Goal: Information Seeking & Learning: Learn about a topic

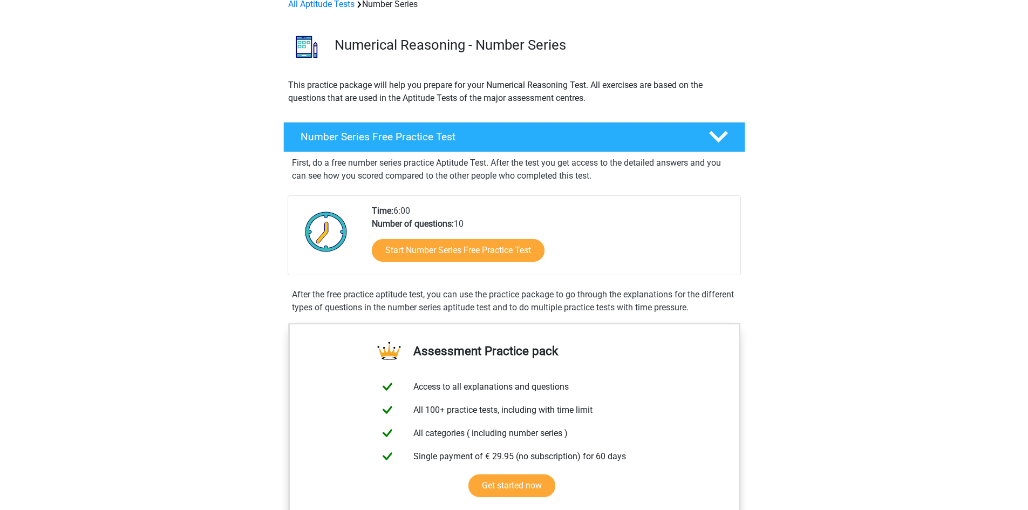
scroll to position [108, 0]
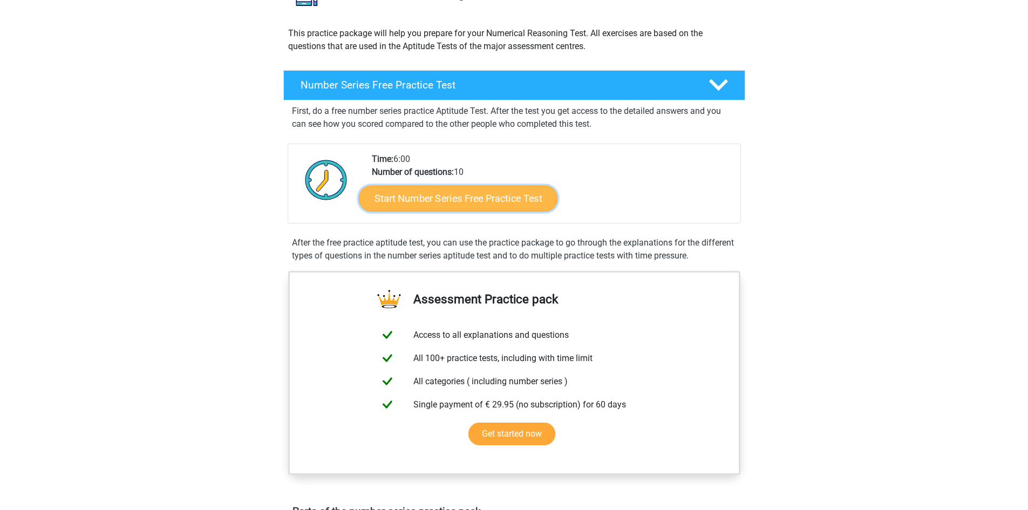
click at [466, 191] on link "Start Number Series Free Practice Test" at bounding box center [458, 198] width 199 height 26
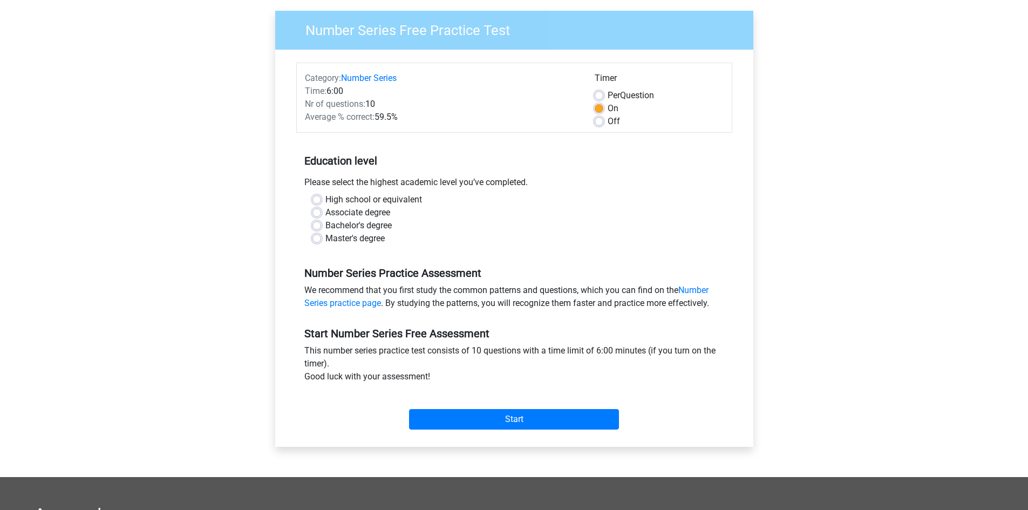
scroll to position [162, 0]
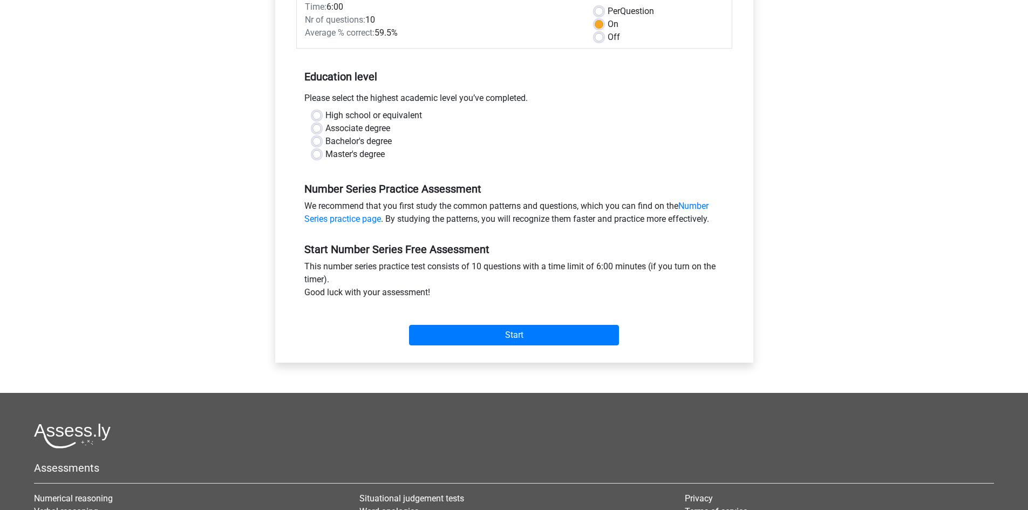
click at [326, 153] on label "Master's degree" at bounding box center [355, 154] width 59 height 13
click at [314, 153] on input "Master's degree" at bounding box center [317, 153] width 9 height 11
radio input "true"
click at [530, 337] on input "Start" at bounding box center [514, 335] width 210 height 21
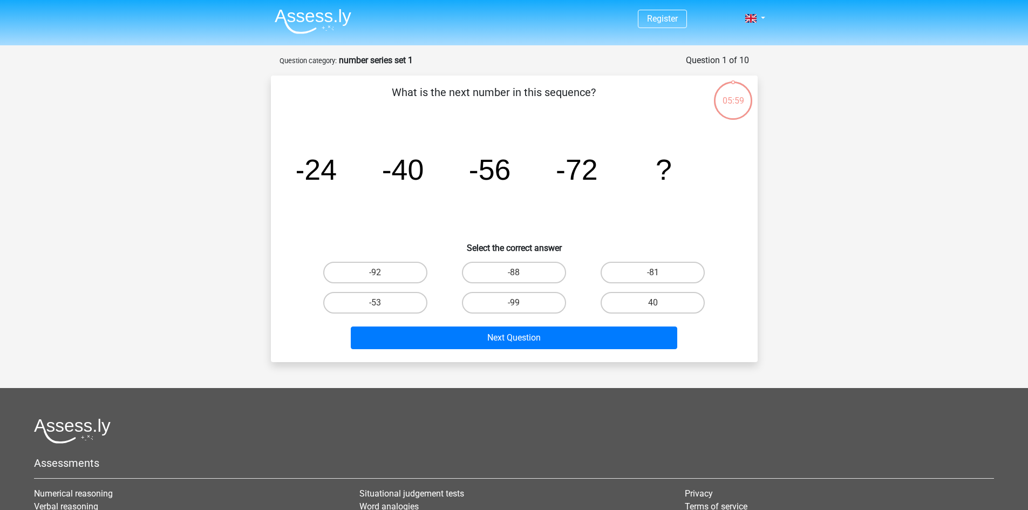
click at [429, 211] on icon "image/svg+xml -24 -40 -56 -72 ?" at bounding box center [514, 179] width 435 height 109
click at [527, 269] on label "-88" at bounding box center [514, 273] width 104 height 22
click at [521, 273] on input "-88" at bounding box center [517, 276] width 7 height 7
radio input "true"
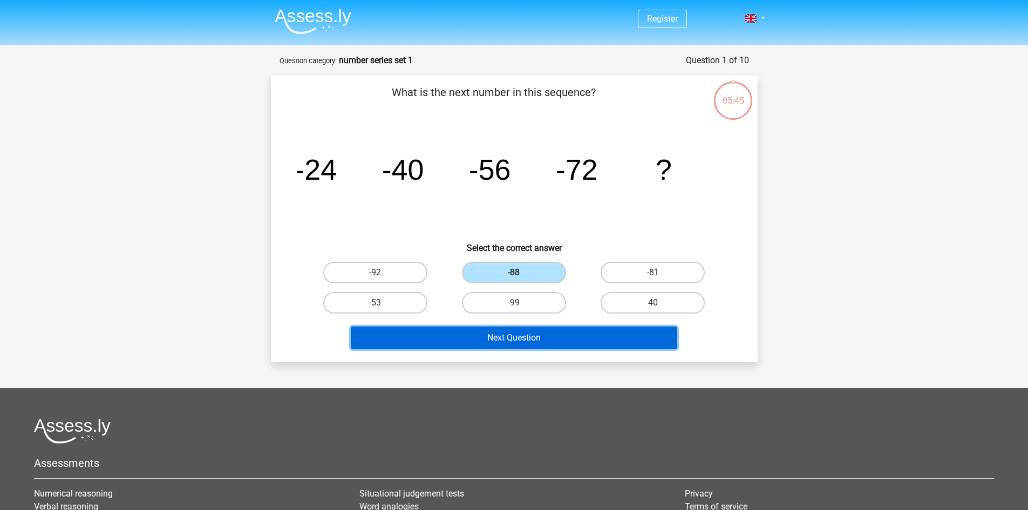
click at [541, 334] on button "Next Question" at bounding box center [514, 338] width 327 height 23
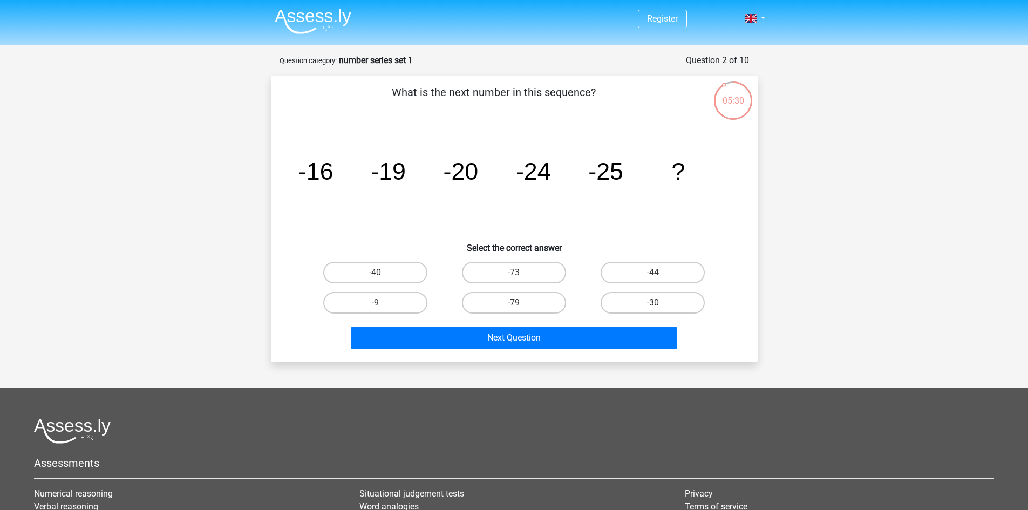
click at [662, 302] on label "-30" at bounding box center [653, 303] width 104 height 22
click at [660, 303] on input "-30" at bounding box center [656, 306] width 7 height 7
radio input "true"
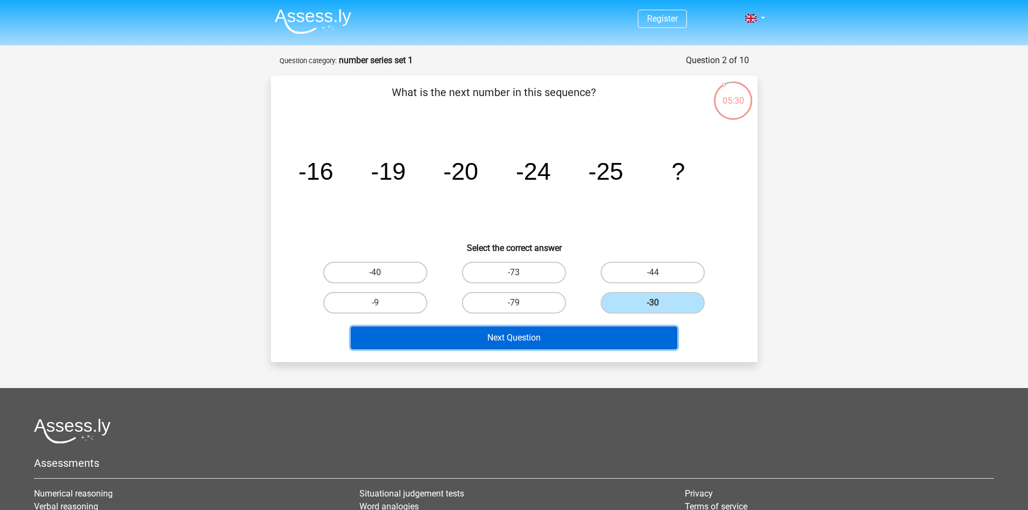
click at [545, 337] on button "Next Question" at bounding box center [514, 338] width 327 height 23
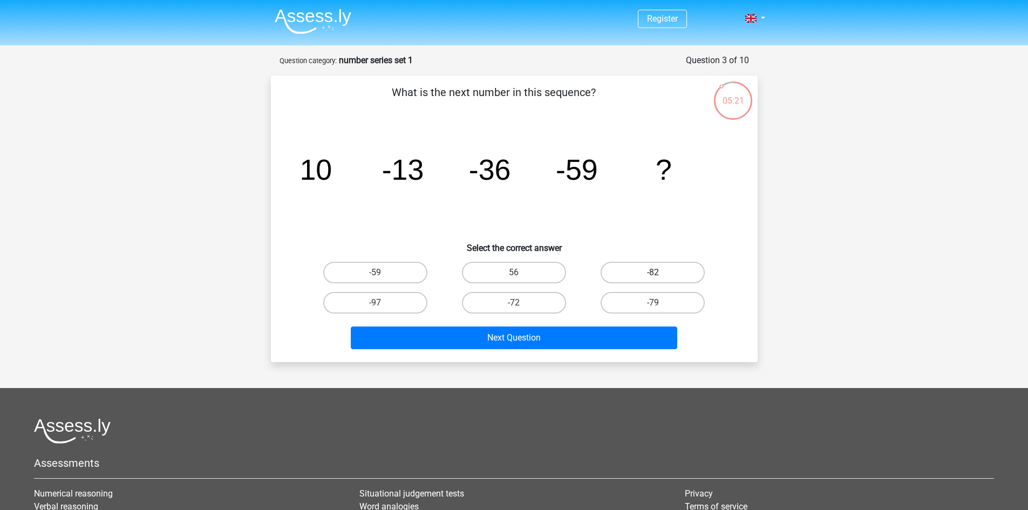
click at [656, 272] on label "-82" at bounding box center [653, 273] width 104 height 22
click at [656, 273] on input "-82" at bounding box center [656, 276] width 7 height 7
radio input "true"
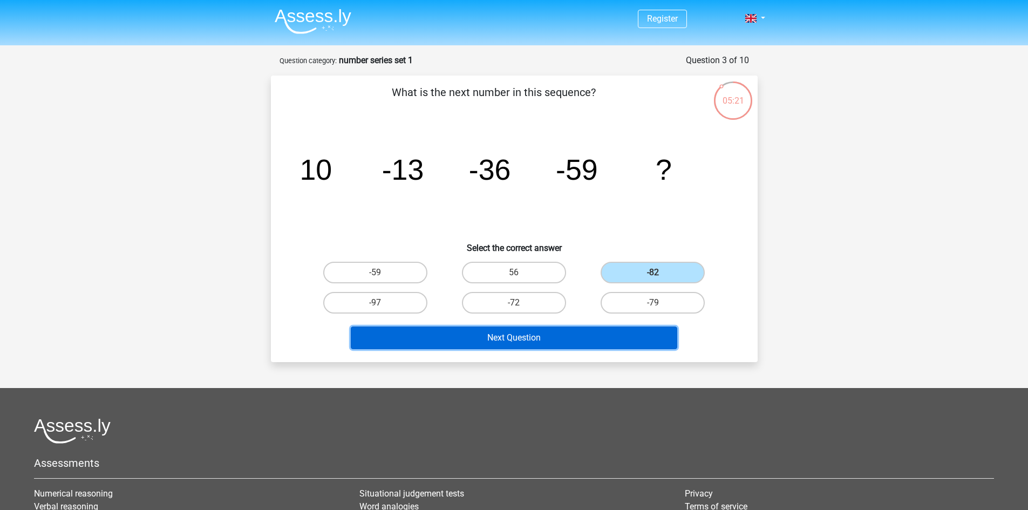
click at [551, 343] on button "Next Question" at bounding box center [514, 338] width 327 height 23
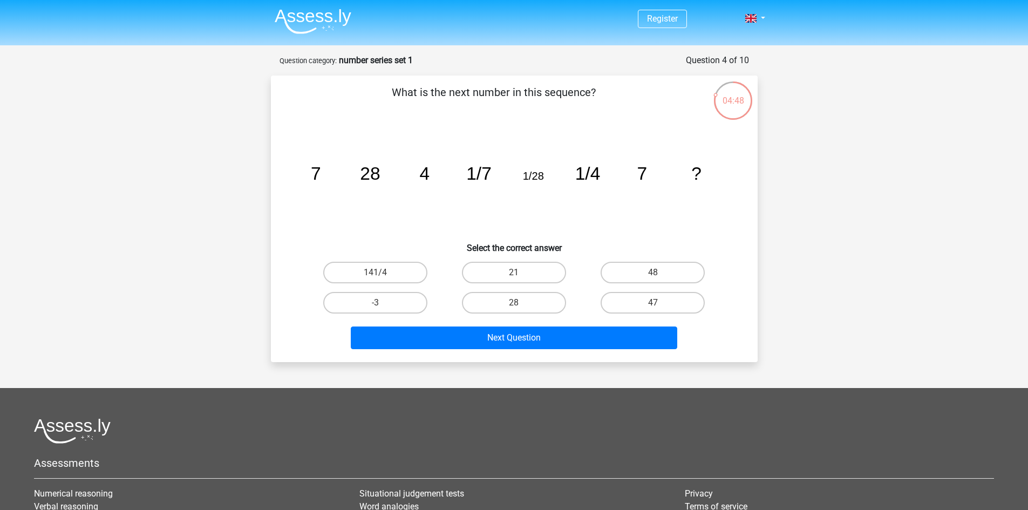
click at [517, 304] on input "28" at bounding box center [517, 306] width 7 height 7
radio input "true"
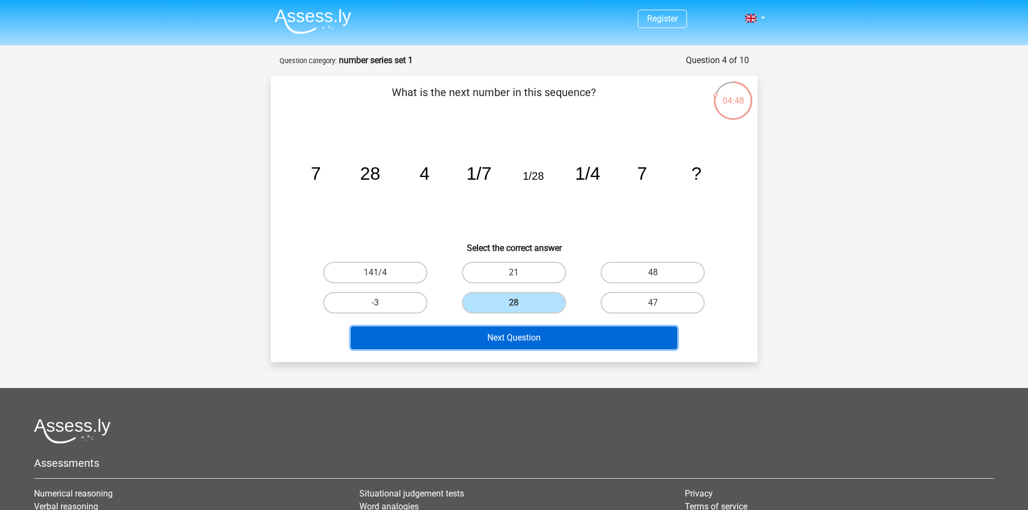
click at [532, 331] on button "Next Question" at bounding box center [514, 338] width 327 height 23
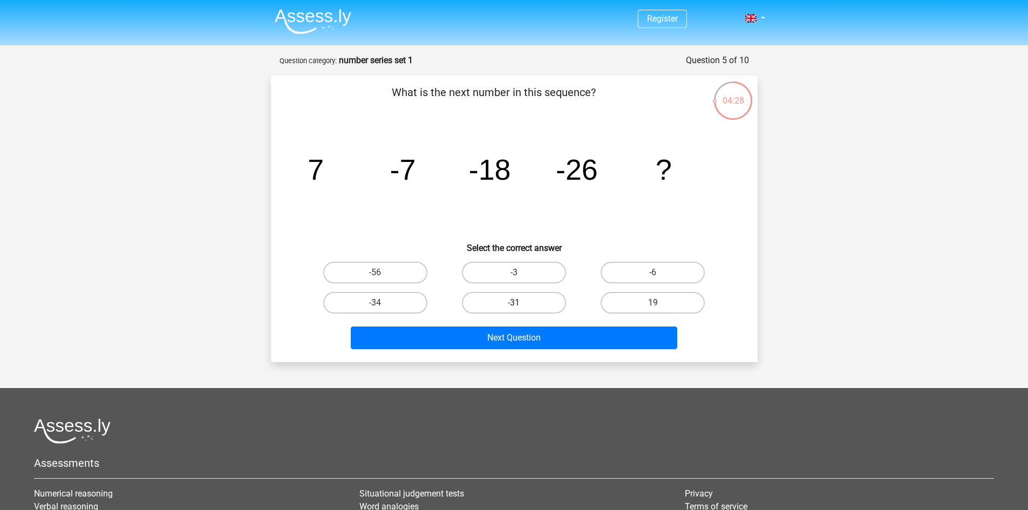
click at [523, 300] on label "-31" at bounding box center [514, 303] width 104 height 22
click at [521, 303] on input "-31" at bounding box center [517, 306] width 7 height 7
radio input "true"
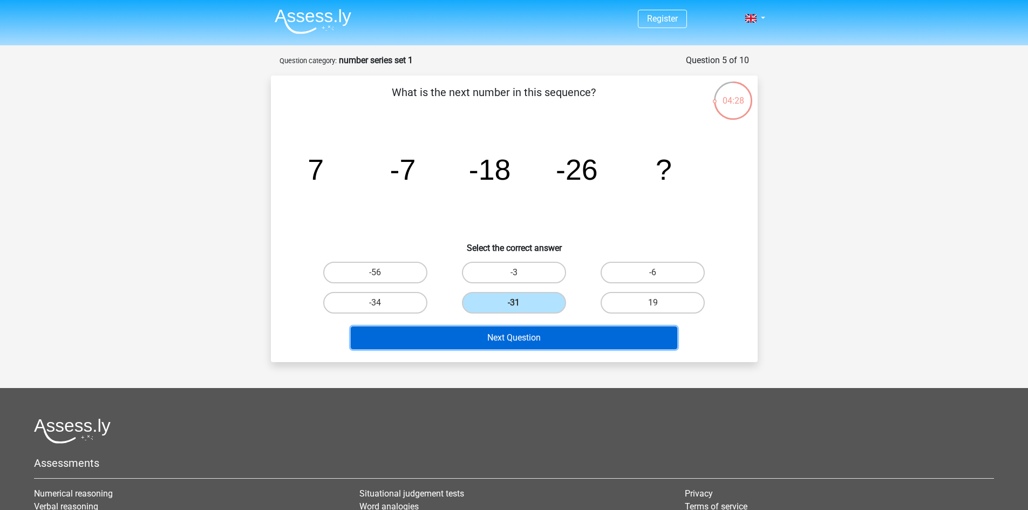
click at [539, 335] on button "Next Question" at bounding box center [514, 338] width 327 height 23
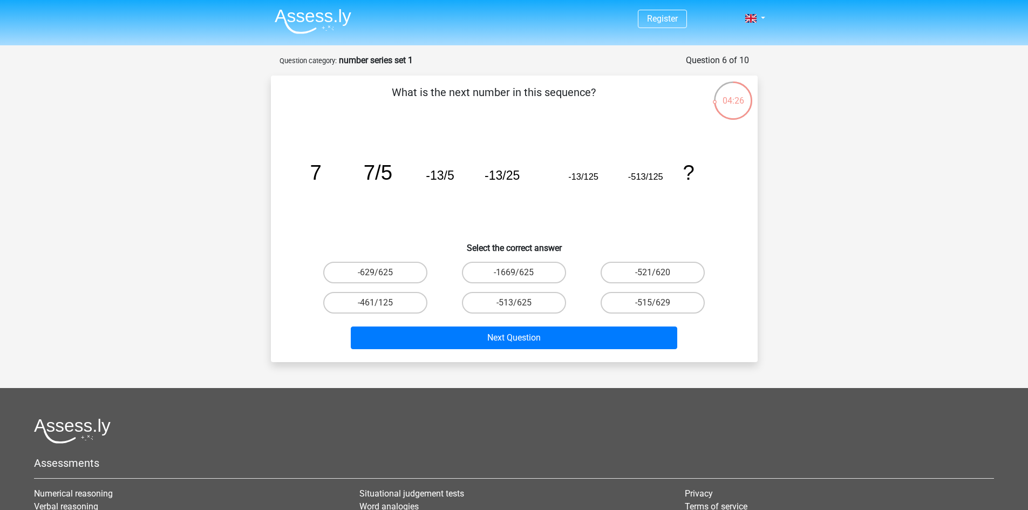
click at [525, 211] on icon "image/svg+xml 7 7/5 -13/5 -13/25 -13/125 -513/125 ?" at bounding box center [514, 179] width 435 height 109
click at [518, 211] on icon "image/svg+xml 7 7/5 -13/5 -13/25 -13/125 -513/125 ?" at bounding box center [514, 179] width 435 height 109
drag, startPoint x: 545, startPoint y: 218, endPoint x: 537, endPoint y: 218, distance: 8.1
drag, startPoint x: 537, startPoint y: 218, endPoint x: 520, endPoint y: 218, distance: 16.2
click at [518, 218] on icon "image/svg+xml 7 7/5 -13/5 -13/25 -13/125 -513/125 ?" at bounding box center [514, 179] width 435 height 109
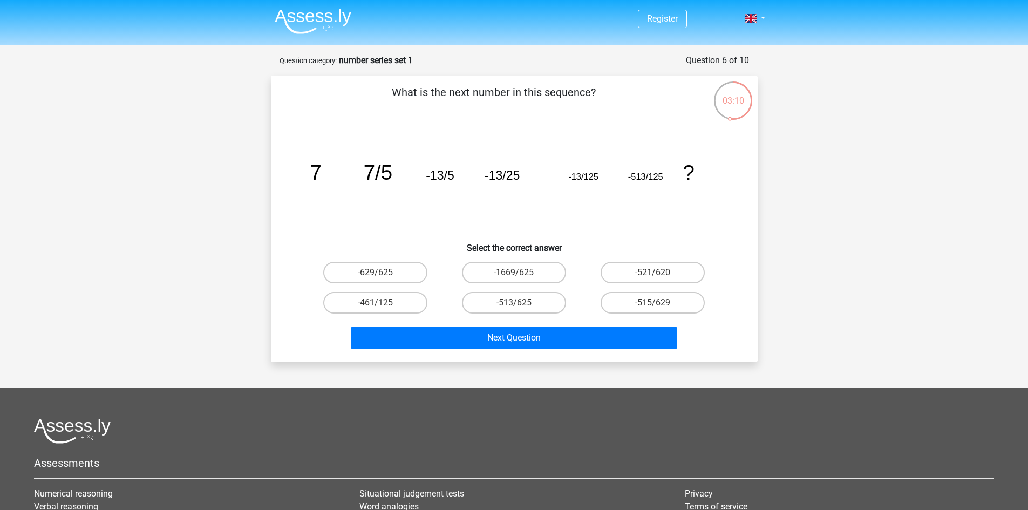
click at [661, 213] on icon "image/svg+xml 7 7/5 -13/5 -13/25 -13/125 -513/125 ?" at bounding box center [514, 179] width 435 height 109
click at [524, 301] on label "-513/625" at bounding box center [514, 303] width 104 height 22
click at [521, 303] on input "-513/625" at bounding box center [517, 306] width 7 height 7
radio input "true"
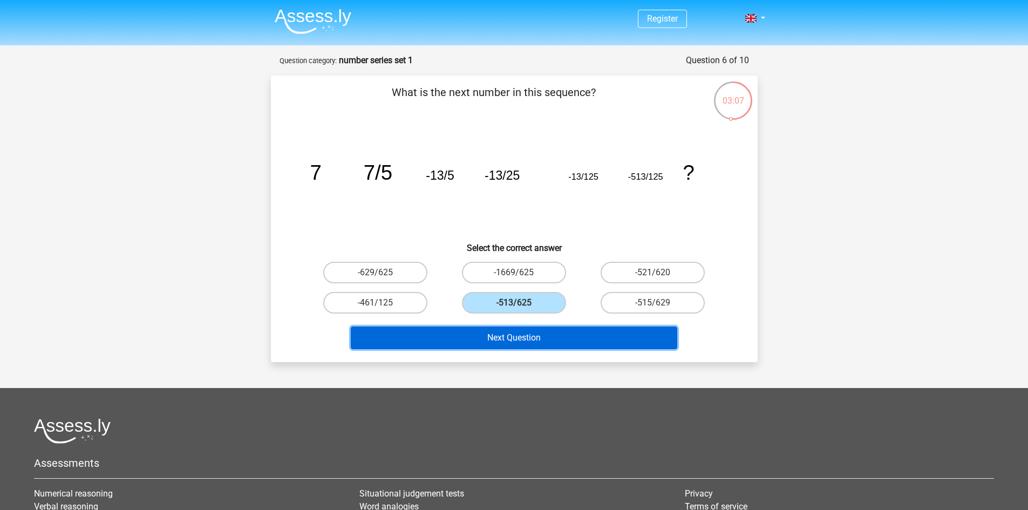
click at [530, 333] on button "Next Question" at bounding box center [514, 338] width 327 height 23
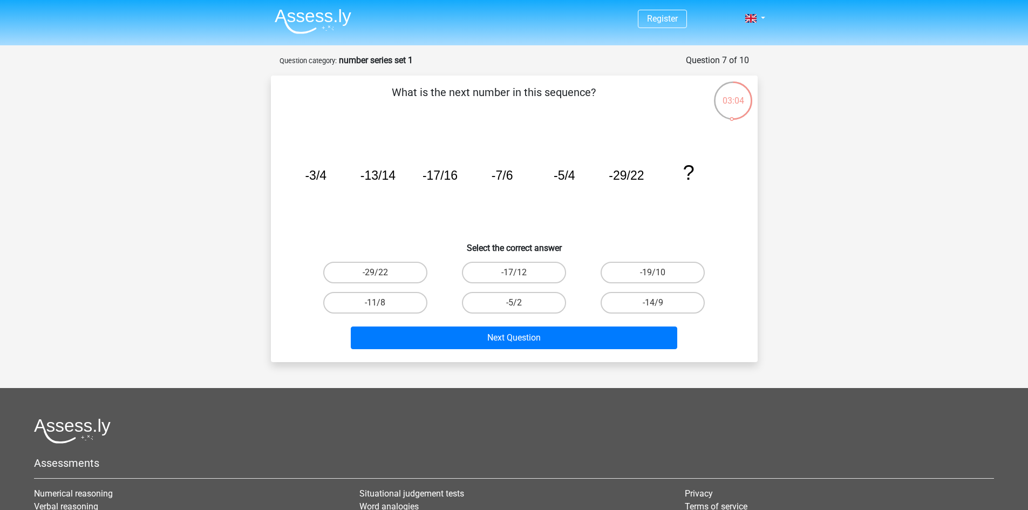
click at [292, 244] on h6 "Select the correct answer" at bounding box center [514, 243] width 452 height 19
click at [296, 240] on h6 "Select the correct answer" at bounding box center [514, 243] width 452 height 19
drag, startPoint x: 537, startPoint y: 216, endPoint x: 526, endPoint y: 215, distance: 11.4
drag, startPoint x: 526, startPoint y: 215, endPoint x: 513, endPoint y: 214, distance: 13.1
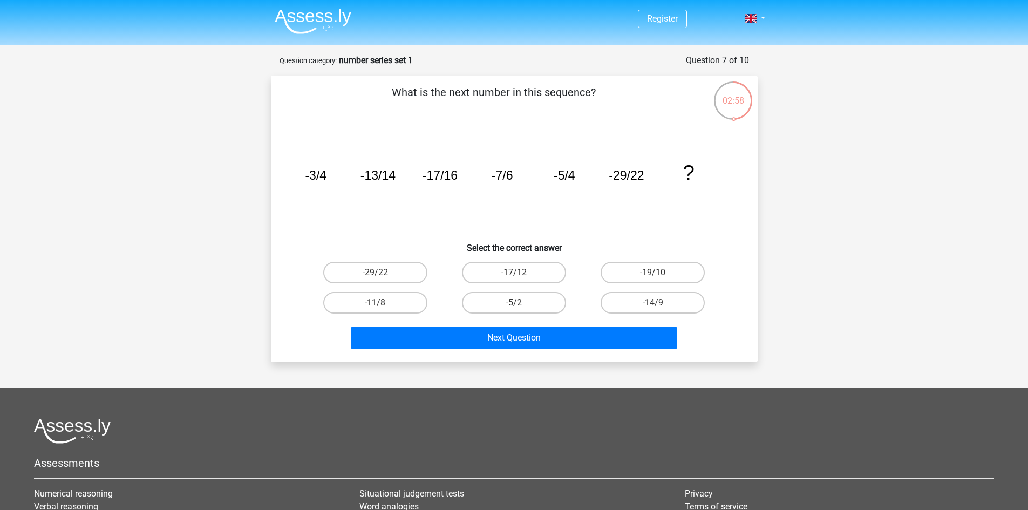
click at [513, 214] on icon "image/svg+xml -3/4 -13/14 -17/16 -7/6 -5/4 -29/22 ?" at bounding box center [514, 179] width 435 height 109
drag, startPoint x: 409, startPoint y: 221, endPoint x: 397, endPoint y: 221, distance: 11.3
click at [397, 221] on icon "image/svg+xml -3/4 -13/14 -17/16 -7/6 -5/4 -29/22 ?" at bounding box center [514, 179] width 435 height 109
drag, startPoint x: 521, startPoint y: 214, endPoint x: 515, endPoint y: 214, distance: 5.9
drag, startPoint x: 515, startPoint y: 214, endPoint x: 503, endPoint y: 214, distance: 12.4
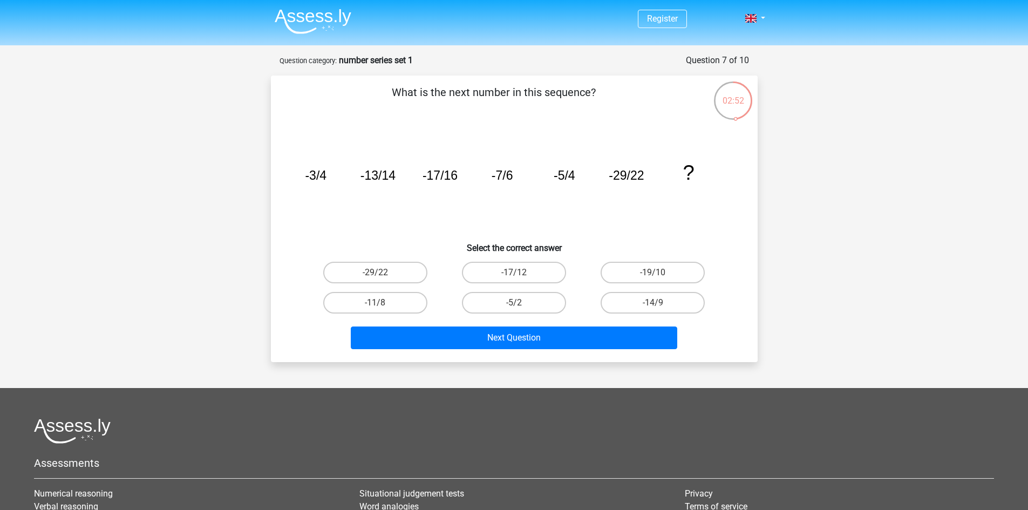
click at [503, 214] on icon "image/svg+xml -3/4 -13/14 -17/16 -7/6 -5/4 -29/22 ?" at bounding box center [514, 179] width 435 height 109
drag, startPoint x: 527, startPoint y: 215, endPoint x: 521, endPoint y: 218, distance: 6.5
drag, startPoint x: 521, startPoint y: 218, endPoint x: 511, endPoint y: 218, distance: 10.3
click at [510, 218] on icon "image/svg+xml -3/4 -13/14 -17/16 -7/6 -5/4 -29/22 ?" at bounding box center [514, 179] width 435 height 109
drag, startPoint x: 521, startPoint y: 223, endPoint x: 515, endPoint y: 224, distance: 6.6
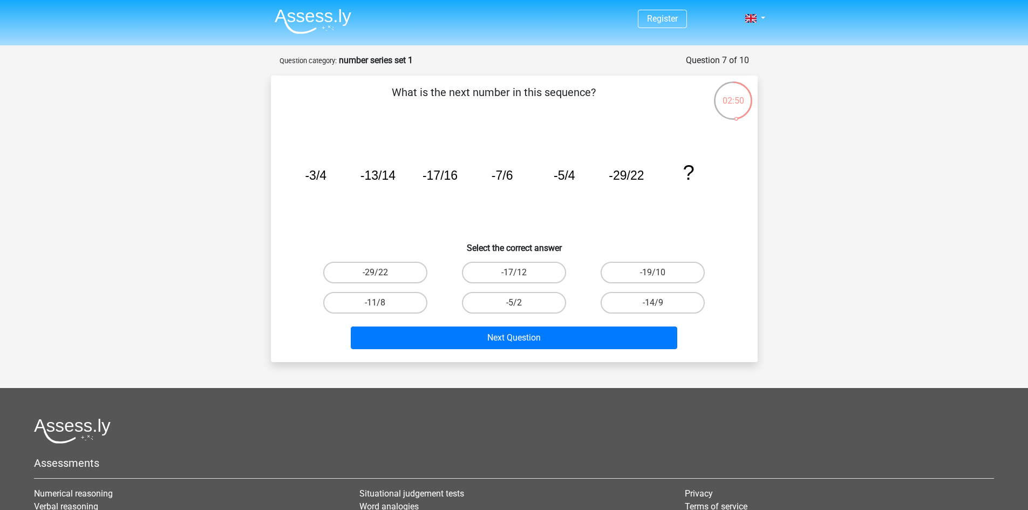
click at [512, 224] on icon "image/svg+xml -3/4 -13/14 -17/16 -7/6 -5/4 -29/22 ?" at bounding box center [514, 179] width 435 height 109
click at [675, 212] on icon "image/svg+xml -3/4 -13/14 -17/16 -7/6 -5/4 -29/22 ?" at bounding box center [514, 179] width 435 height 109
click at [651, 242] on h6 "Select the correct answer" at bounding box center [514, 243] width 452 height 19
click at [649, 225] on icon "image/svg+xml -3/4 -13/14 -17/16 -7/6 -5/4 -29/22 ?" at bounding box center [514, 179] width 435 height 109
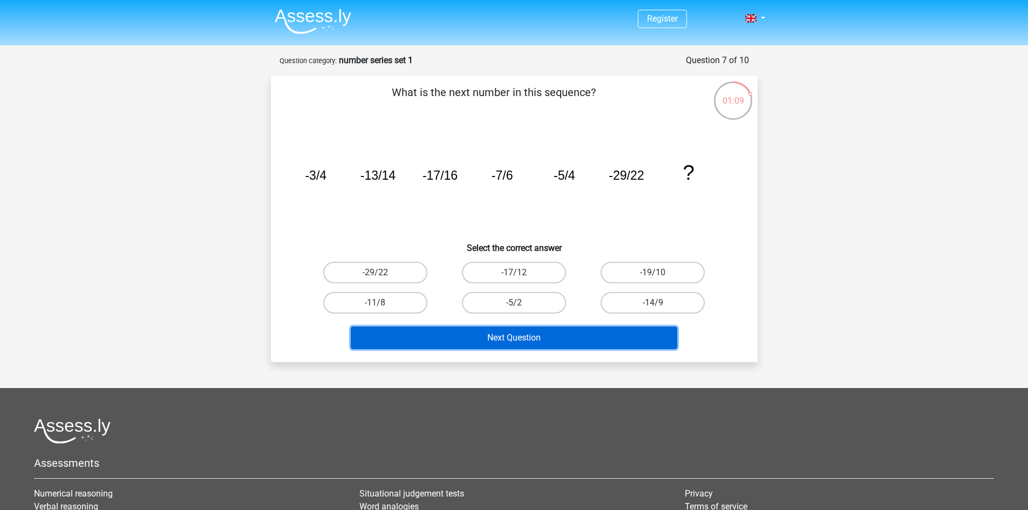
click at [553, 335] on button "Next Question" at bounding box center [514, 338] width 327 height 23
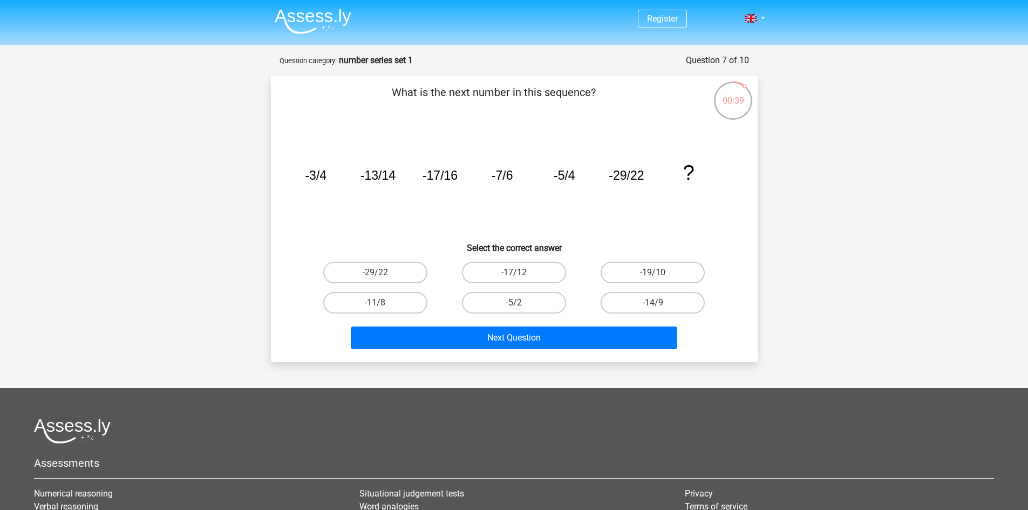
drag, startPoint x: 378, startPoint y: 241, endPoint x: 371, endPoint y: 241, distance: 7.0
click at [368, 241] on h6 "Select the correct answer" at bounding box center [514, 243] width 452 height 19
click at [383, 237] on h6 "Select the correct answer" at bounding box center [514, 243] width 452 height 19
click at [379, 273] on input "-29/22" at bounding box center [378, 276] width 7 height 7
radio input "true"
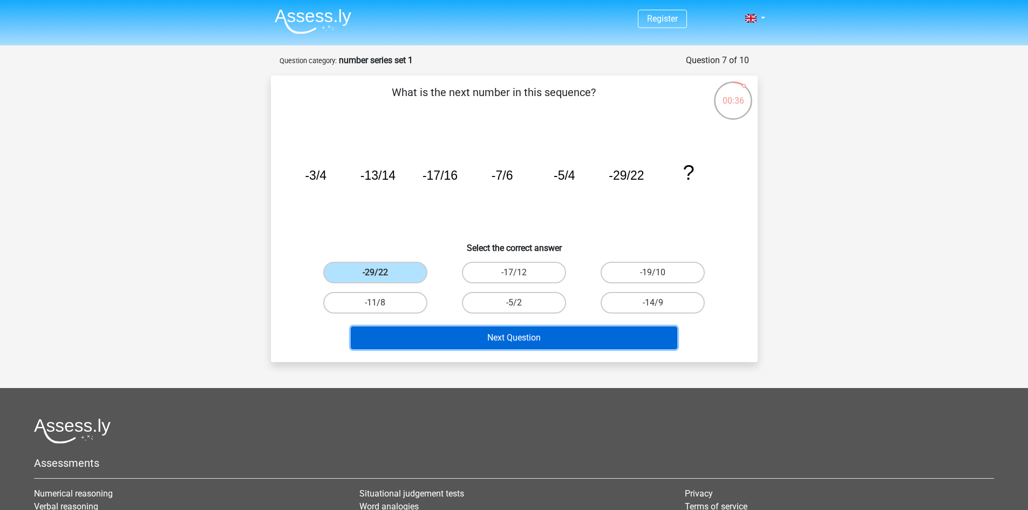
click at [432, 329] on button "Next Question" at bounding box center [514, 338] width 327 height 23
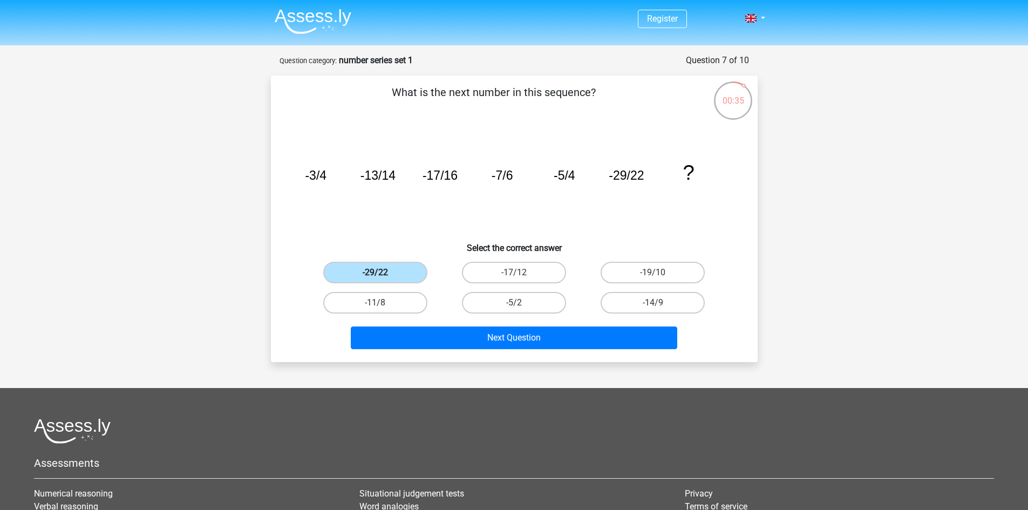
click at [408, 275] on label "-29/22" at bounding box center [375, 273] width 104 height 22
click at [382, 275] on input "-29/22" at bounding box center [378, 276] width 7 height 7
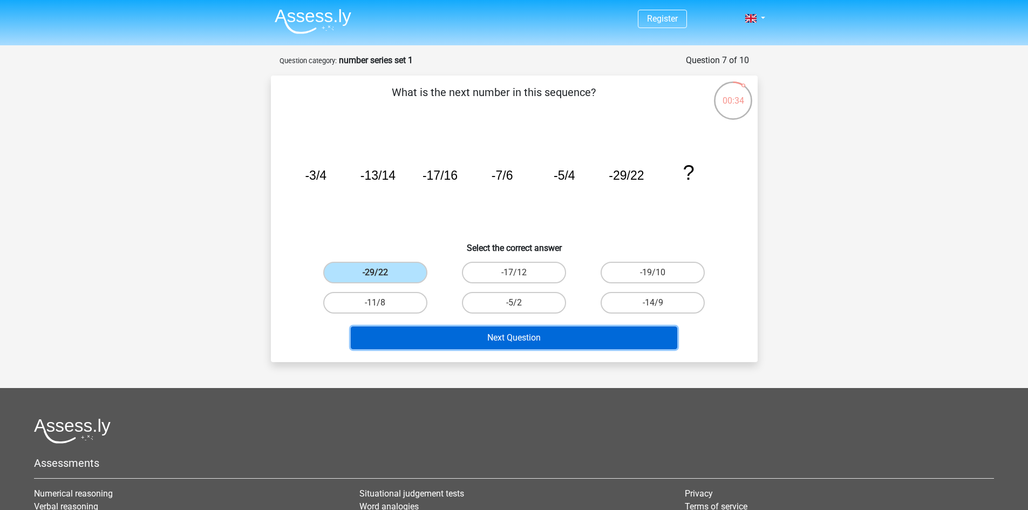
click at [456, 329] on button "Next Question" at bounding box center [514, 338] width 327 height 23
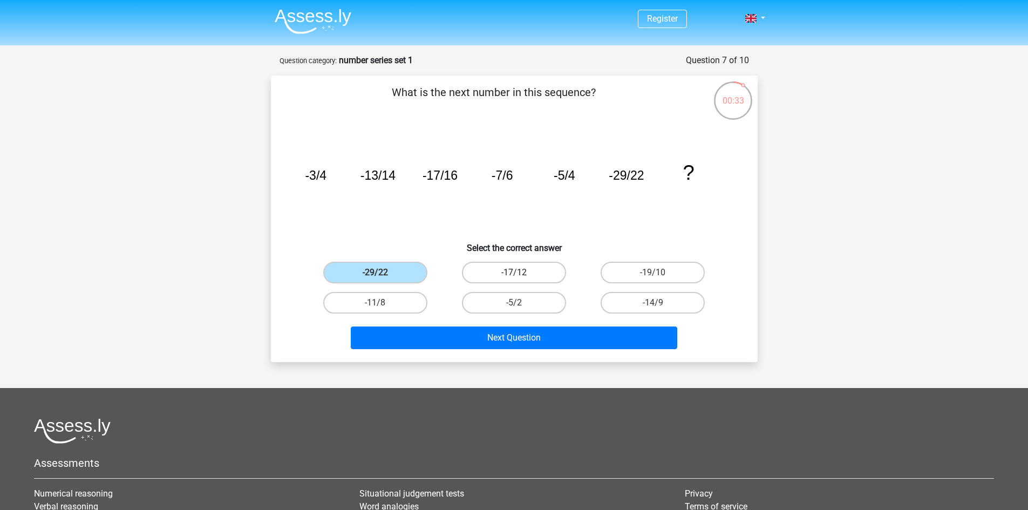
click at [484, 270] on label "-17/12" at bounding box center [514, 273] width 104 height 22
click at [514, 273] on input "-17/12" at bounding box center [517, 276] width 7 height 7
radio input "true"
click at [516, 322] on div "Next Question" at bounding box center [514, 336] width 452 height 36
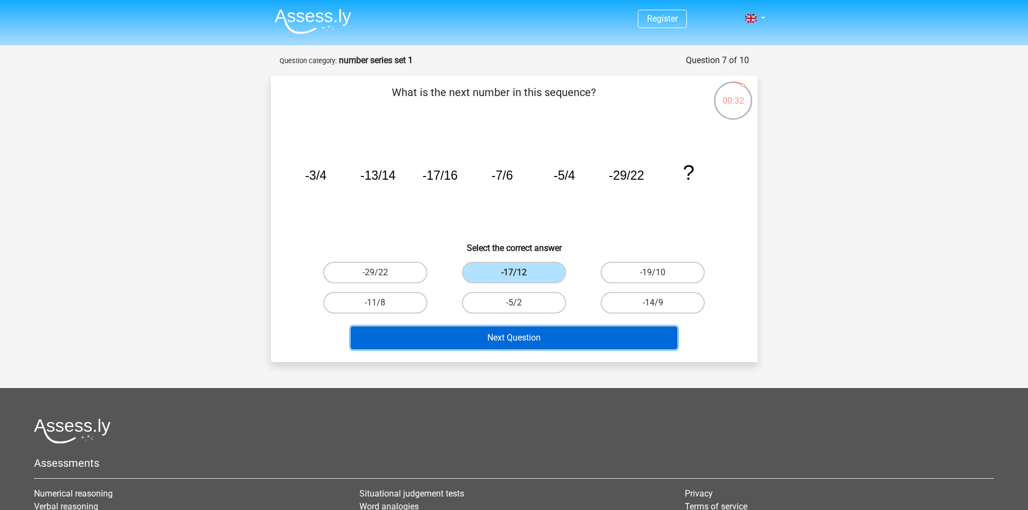
click at [514, 334] on button "Next Question" at bounding box center [514, 338] width 327 height 23
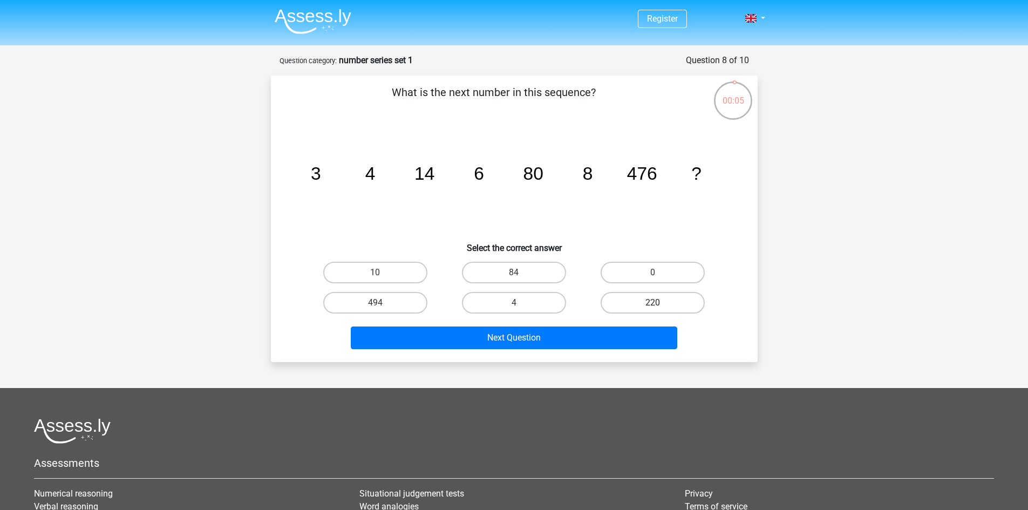
click at [652, 301] on label "220" at bounding box center [653, 303] width 104 height 22
click at [653, 303] on input "220" at bounding box center [656, 306] width 7 height 7
radio input "true"
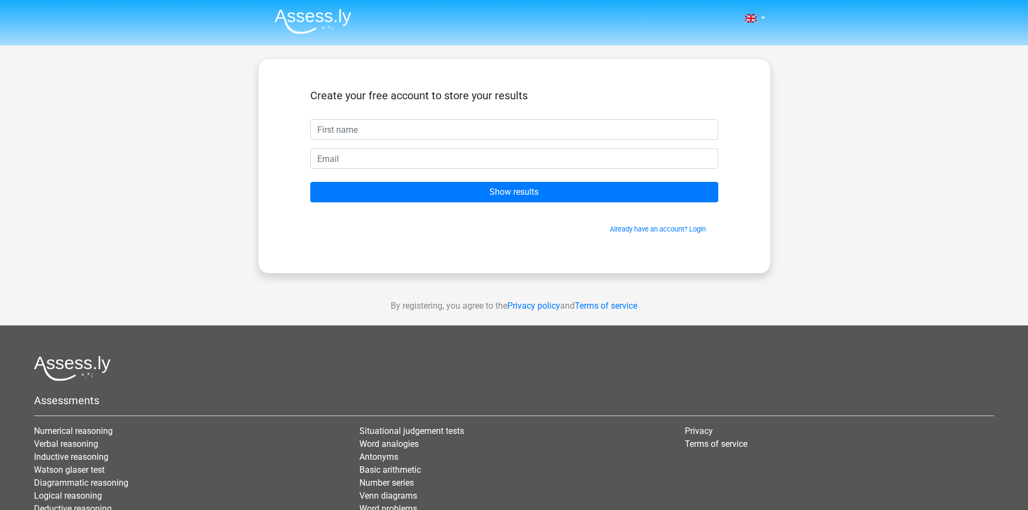
click at [451, 134] on input "text" at bounding box center [514, 129] width 408 height 21
type input "Kalle"
click at [363, 158] on input "email" at bounding box center [514, 158] width 408 height 21
type input "karlleolsson@gmail.com"
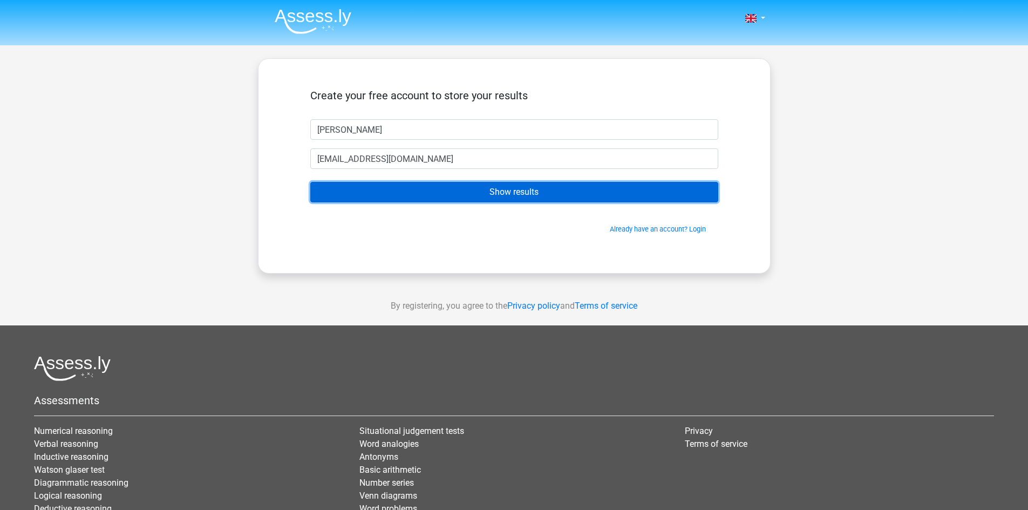
click at [507, 193] on input "Show results" at bounding box center [514, 192] width 408 height 21
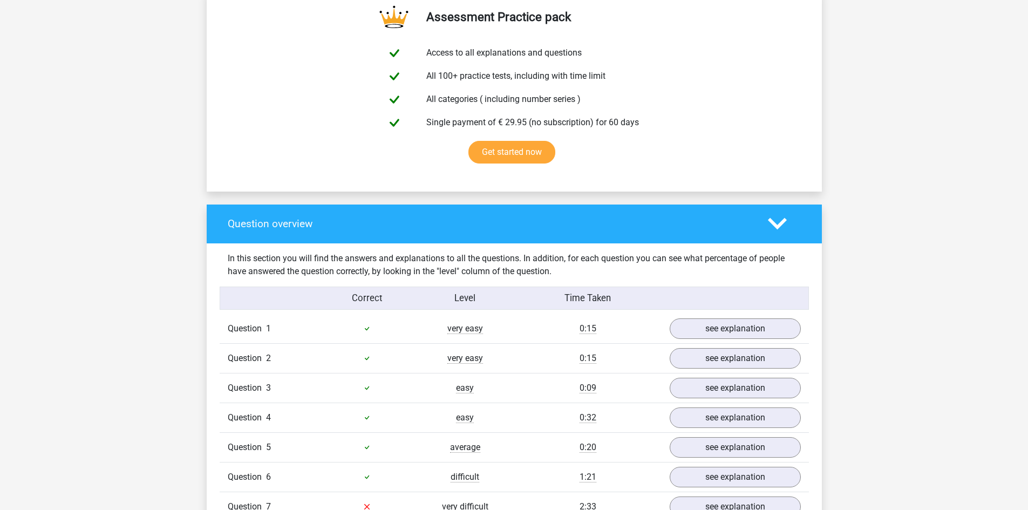
scroll to position [810, 0]
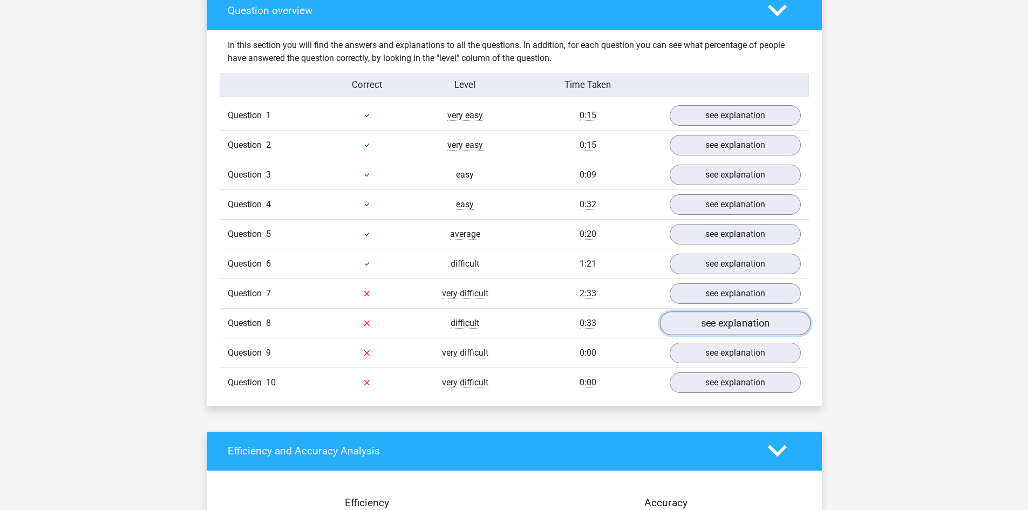
click at [694, 320] on link "see explanation" at bounding box center [735, 323] width 151 height 24
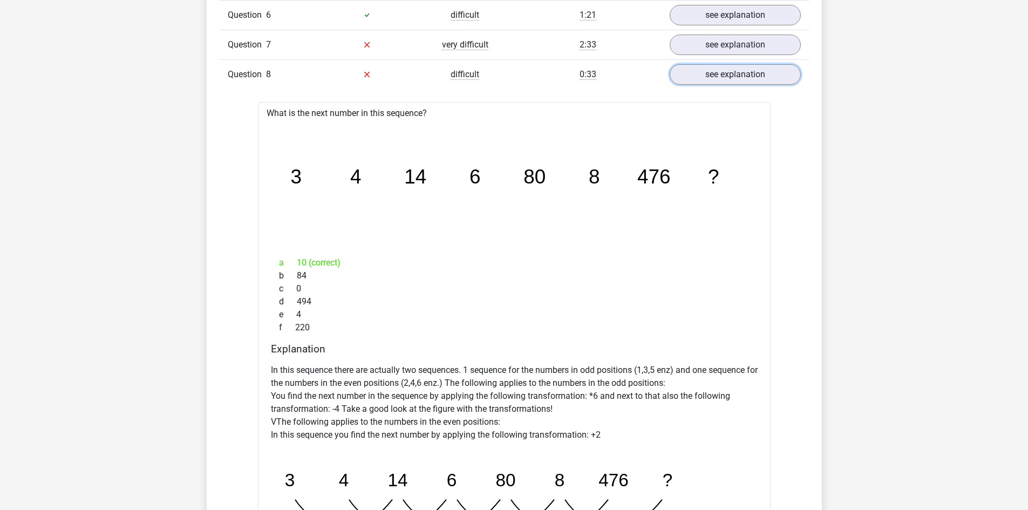
scroll to position [1080, 0]
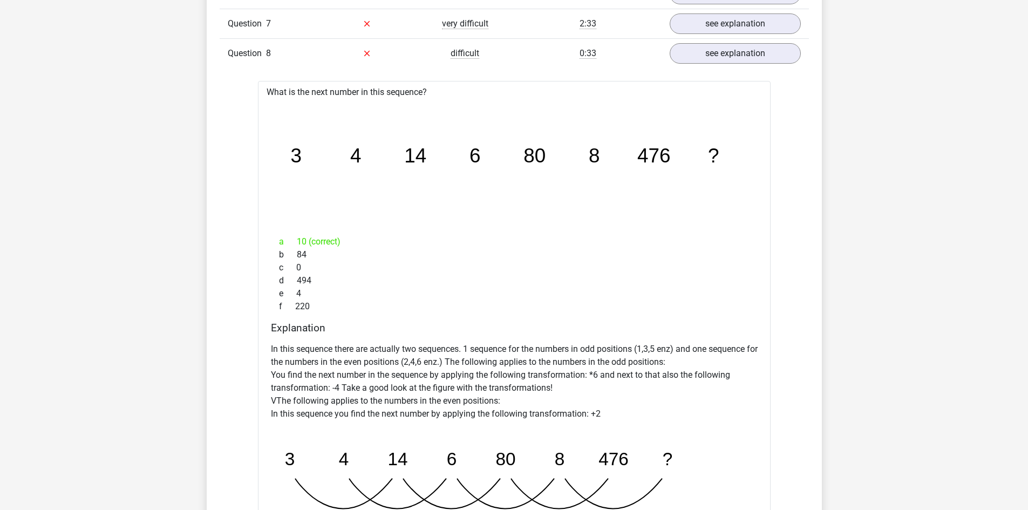
click at [225, 281] on div "In this section you will find the answers and explanations to all the questions…" at bounding box center [514, 216] width 599 height 912
click at [235, 280] on div "Question 1 very easy 0:15 see explanation What is the next number in this seque…" at bounding box center [514, 247] width 573 height 833
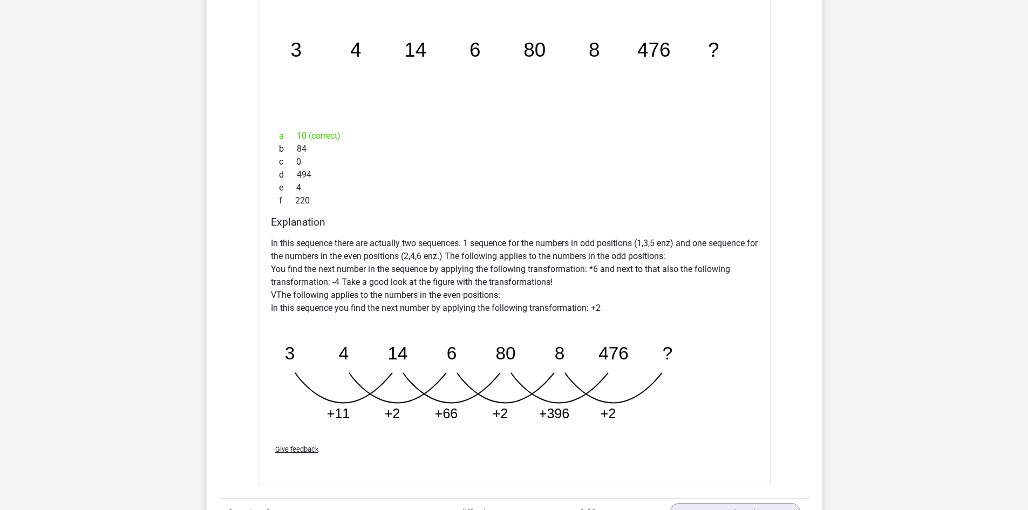
scroll to position [1296, 0]
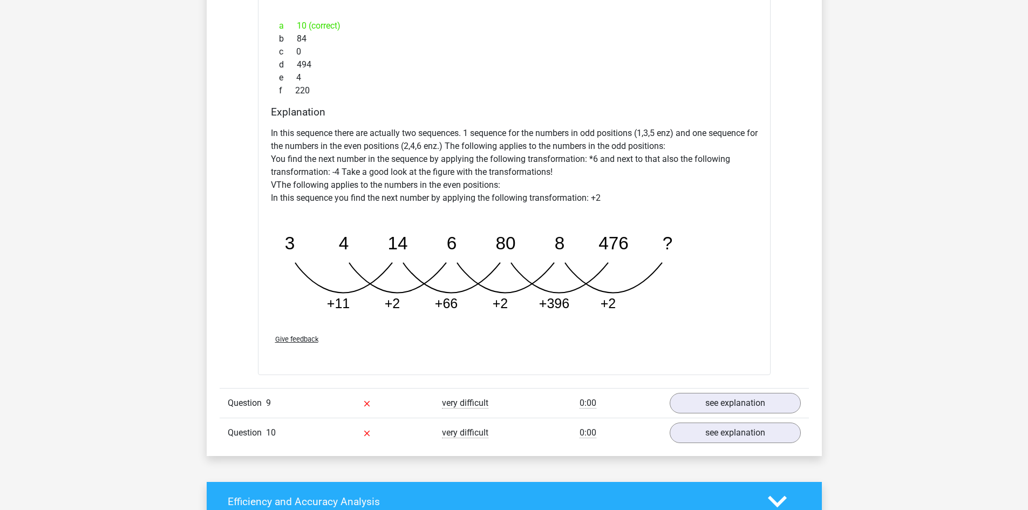
drag, startPoint x: 196, startPoint y: 265, endPoint x: 185, endPoint y: 265, distance: 11.3
drag, startPoint x: 185, startPoint y: 265, endPoint x: 179, endPoint y: 265, distance: 5.9
click at [180, 265] on div "Go premium [PERSON_NAME] [EMAIL_ADDRESS][DOMAIN_NAME]" at bounding box center [514, 139] width 1028 height 2871
drag, startPoint x: 179, startPoint y: 265, endPoint x: 173, endPoint y: 265, distance: 5.9
click at [171, 265] on div "Go premium [PERSON_NAME] [EMAIL_ADDRESS][DOMAIN_NAME]" at bounding box center [514, 139] width 1028 height 2871
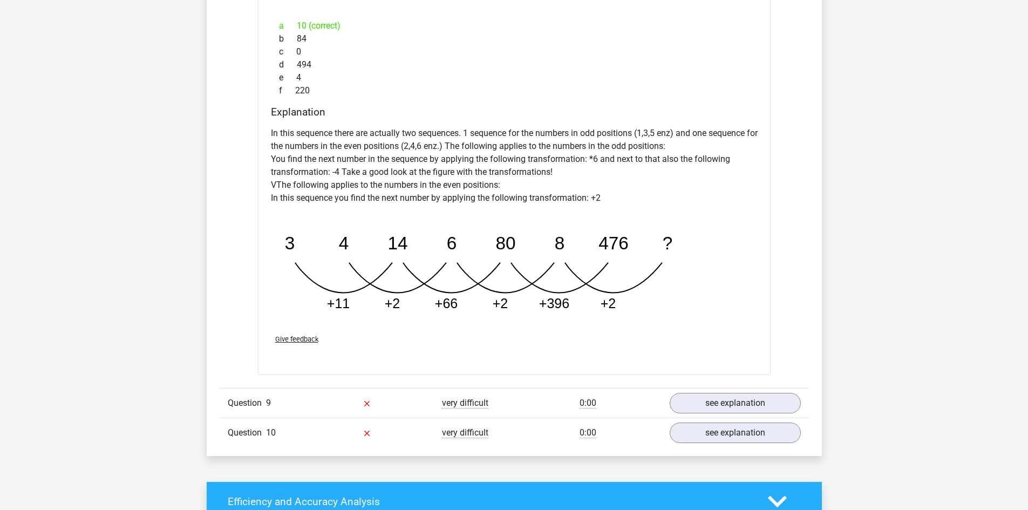
click at [169, 277] on div "Go premium [PERSON_NAME] [EMAIL_ADDRESS][DOMAIN_NAME]" at bounding box center [514, 139] width 1028 height 2871
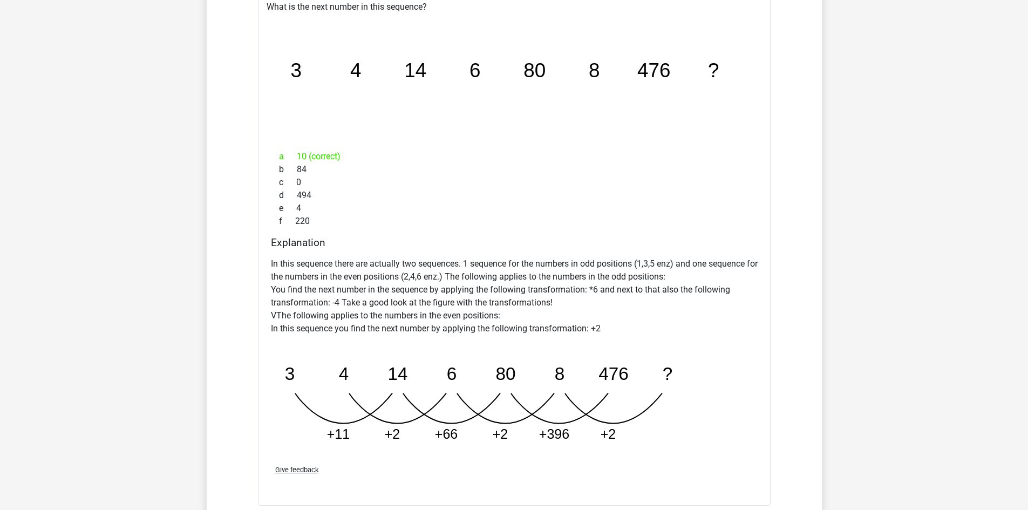
scroll to position [1026, 0]
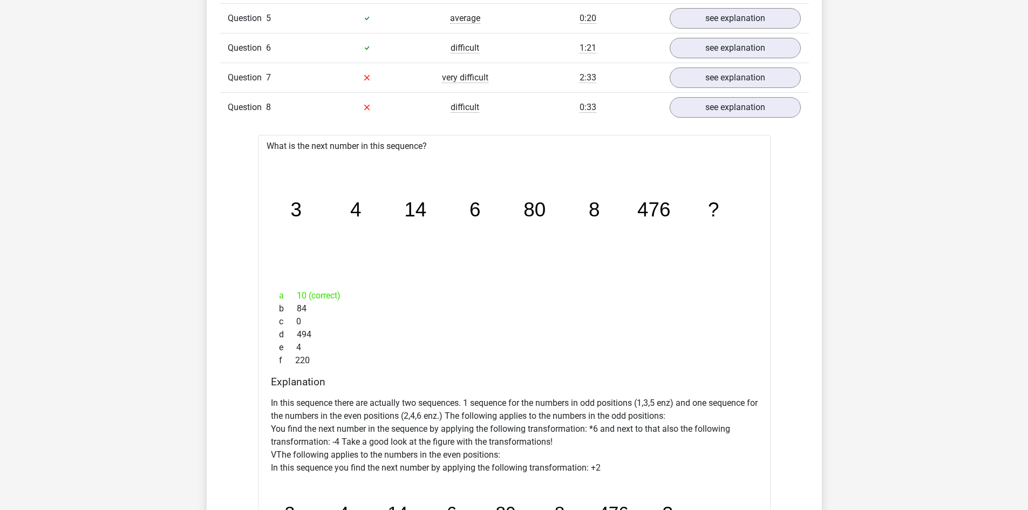
click at [368, 106] on icon at bounding box center [367, 107] width 9 height 9
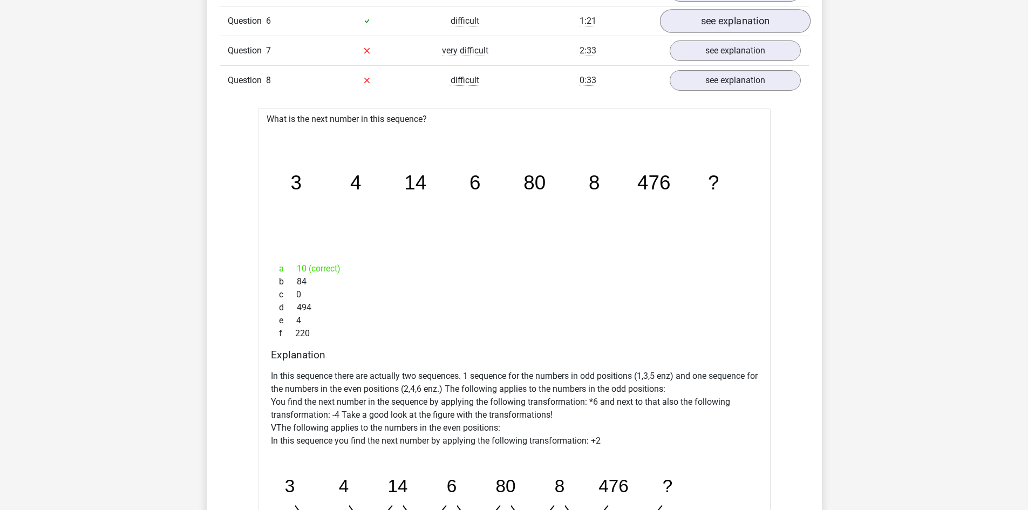
scroll to position [918, 0]
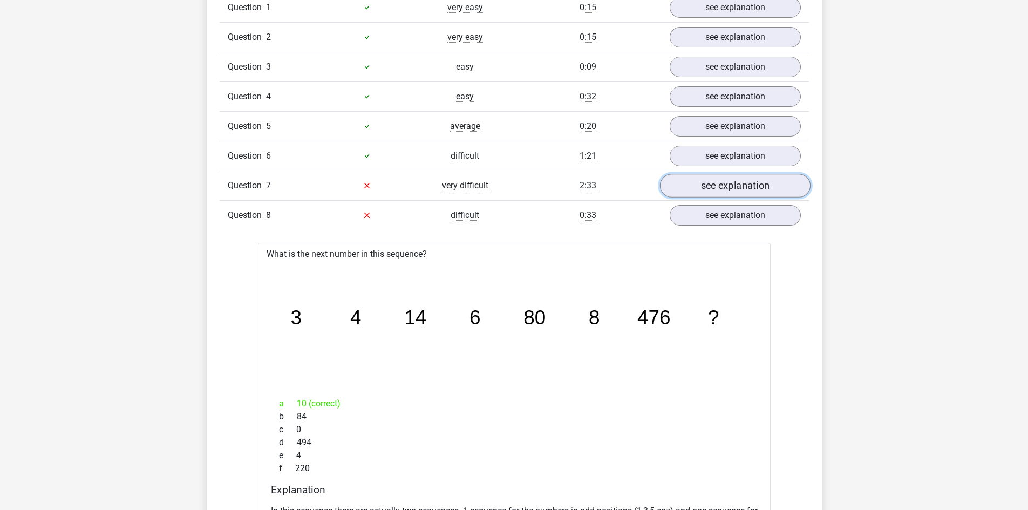
click at [715, 187] on link "see explanation" at bounding box center [735, 186] width 151 height 24
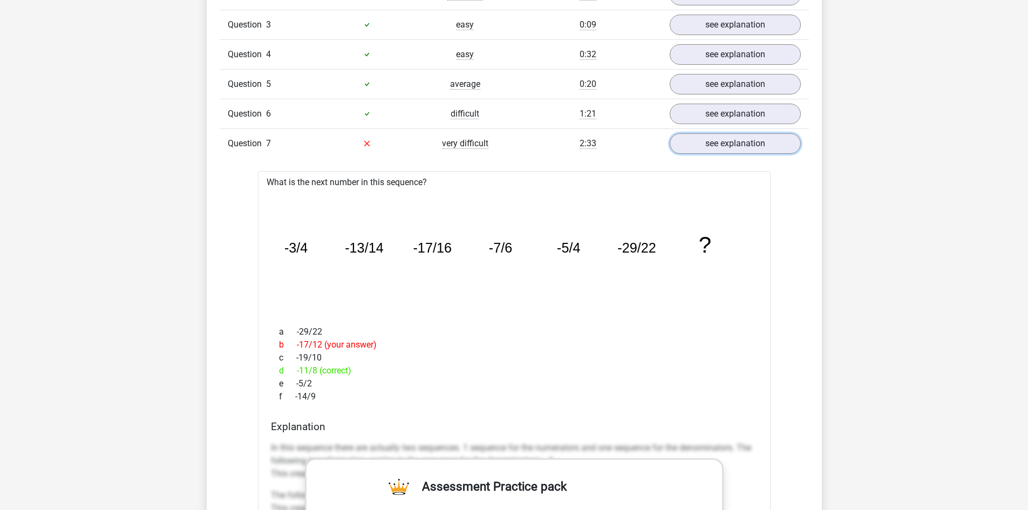
scroll to position [1080, 0]
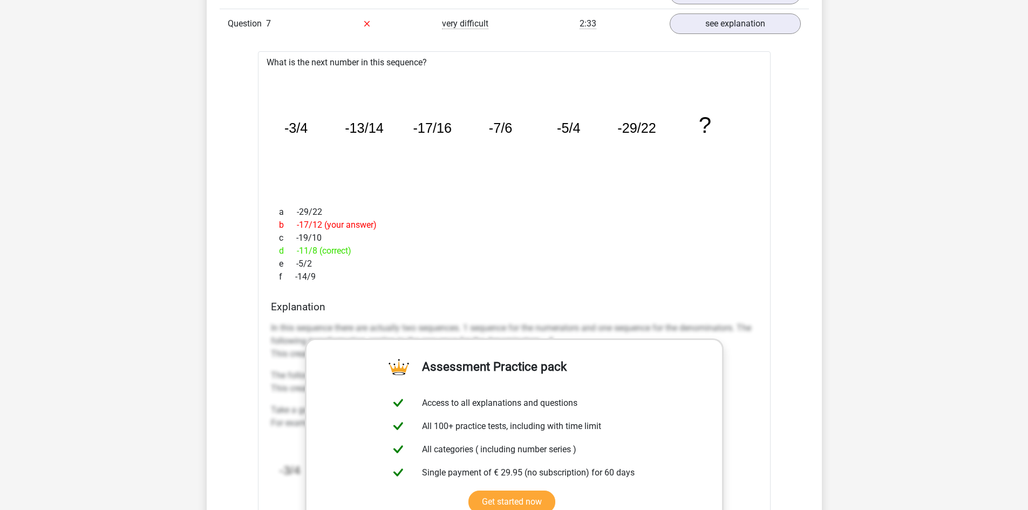
drag, startPoint x: 187, startPoint y: 263, endPoint x: 182, endPoint y: 253, distance: 11.3
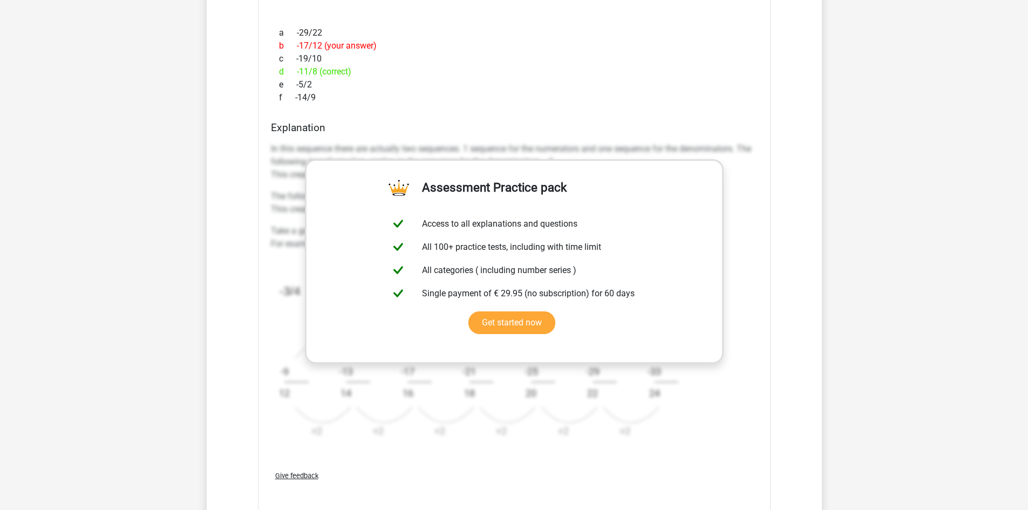
scroll to position [1242, 0]
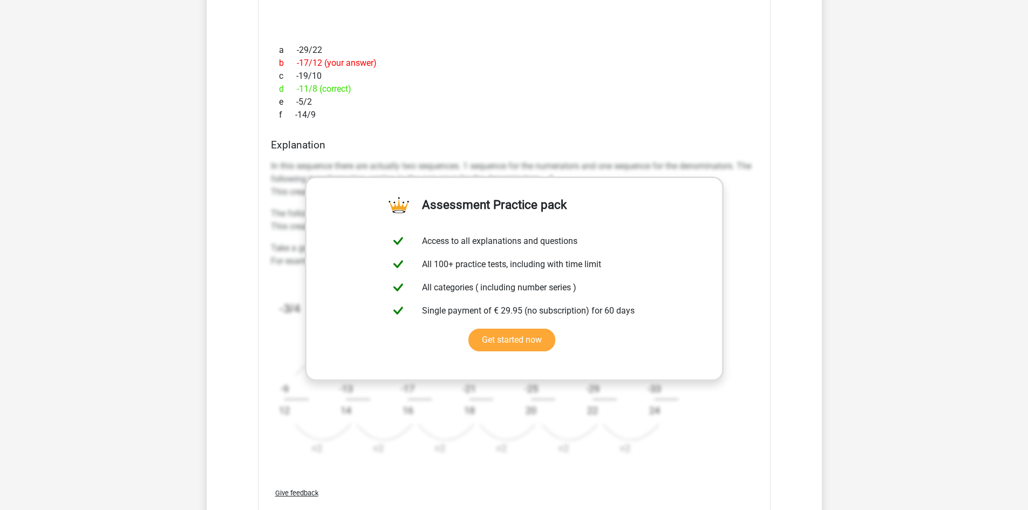
drag, startPoint x: 682, startPoint y: 299, endPoint x: 737, endPoint y: 453, distance: 164.1
click at [736, 455] on div "In this sequence there are actually two sequences. 1 sequence for the numerator…" at bounding box center [514, 312] width 487 height 314
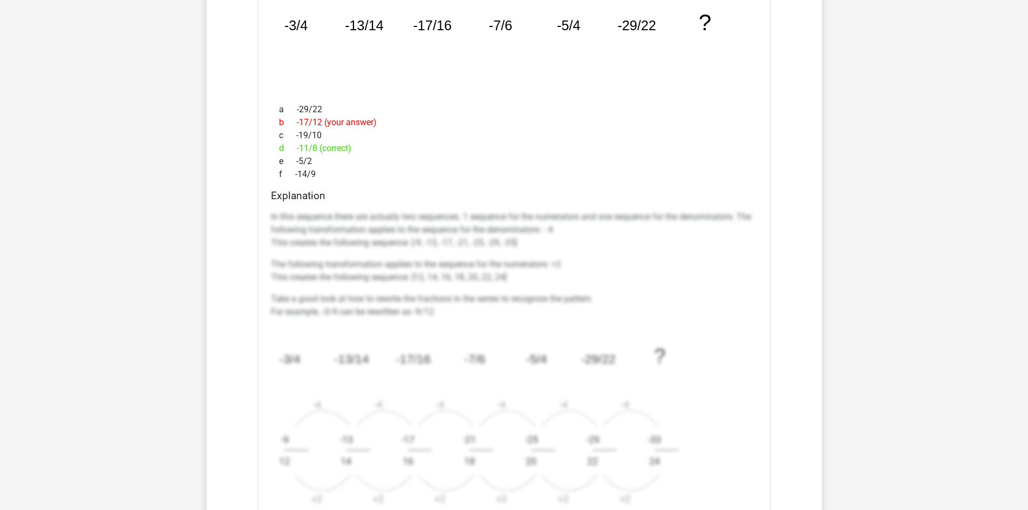
scroll to position [1134, 0]
